Goal: Navigation & Orientation: Go to known website

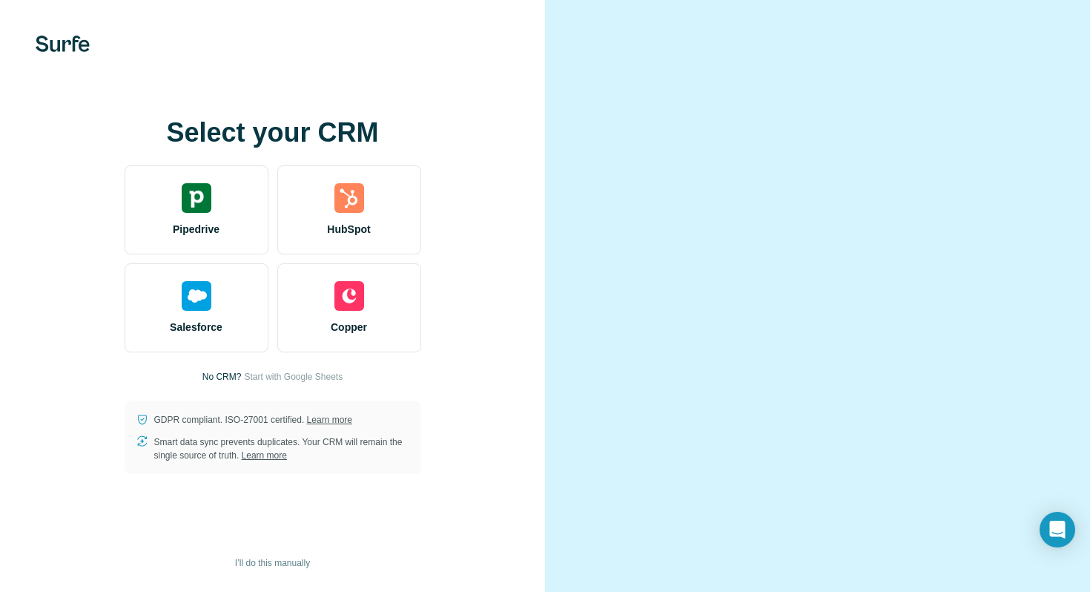
click at [607, 180] on video at bounding box center [817, 295] width 462 height 231
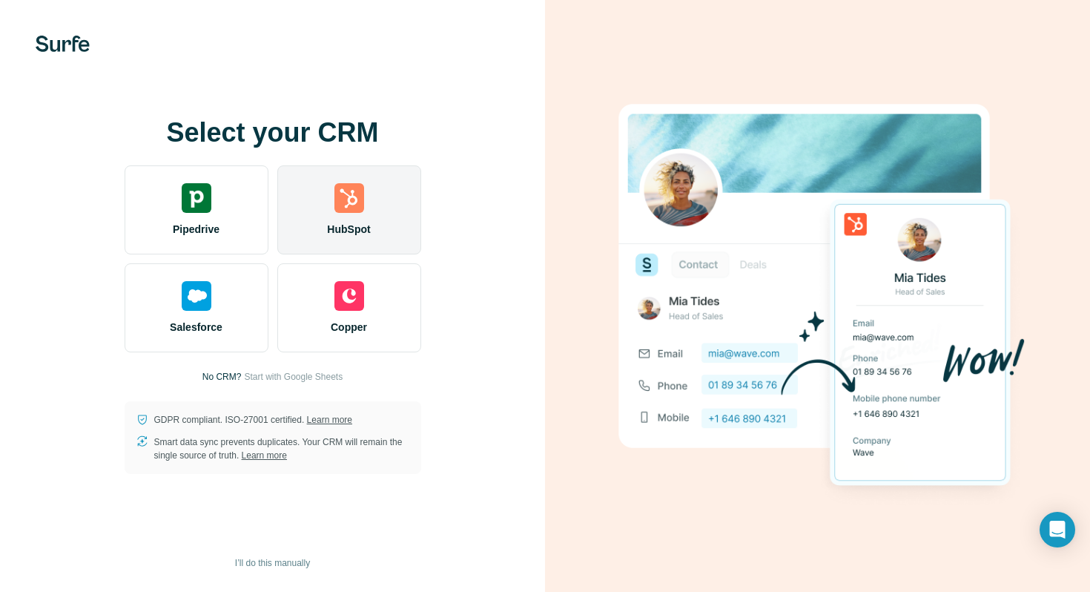
click at [335, 185] on img at bounding box center [349, 198] width 30 height 30
